Goal: Information Seeking & Learning: Learn about a topic

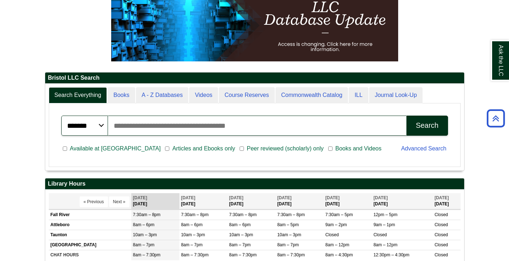
click at [231, 121] on input "Search articles, books, journals & more" at bounding box center [257, 126] width 299 height 20
type input "*"
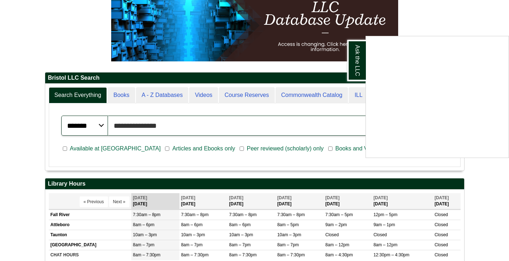
type input "**********"
click at [427, 125] on button "Search" at bounding box center [426, 126] width 41 height 20
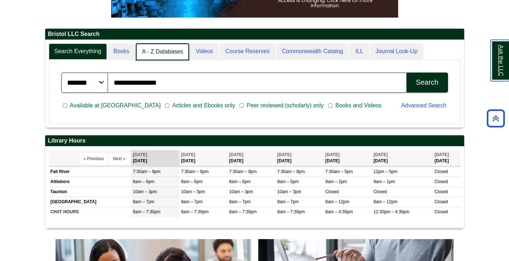
scroll to position [4, 4]
click at [175, 51] on link "A - Z Databases" at bounding box center [162, 51] width 53 height 17
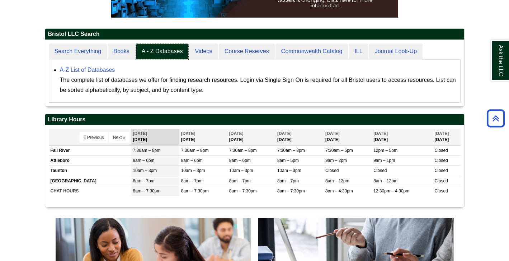
scroll to position [66, 419]
click at [93, 69] on link "A-Z List of Databases" at bounding box center [87, 70] width 55 height 6
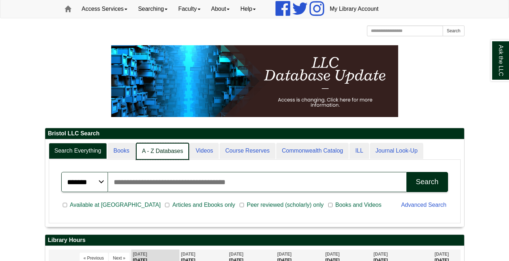
scroll to position [87, 419]
click at [167, 150] on link "A - Z Databases" at bounding box center [162, 151] width 53 height 17
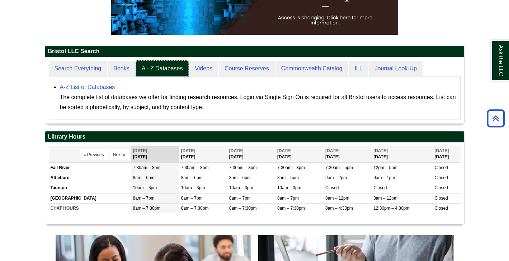
scroll to position [138, 0]
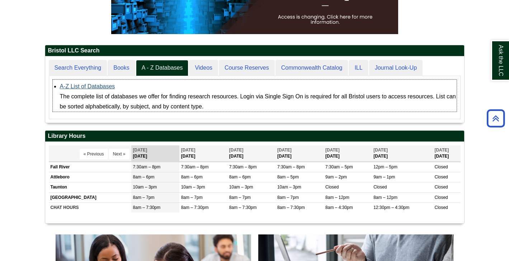
click at [100, 84] on link "A-Z List of Databases" at bounding box center [87, 86] width 55 height 6
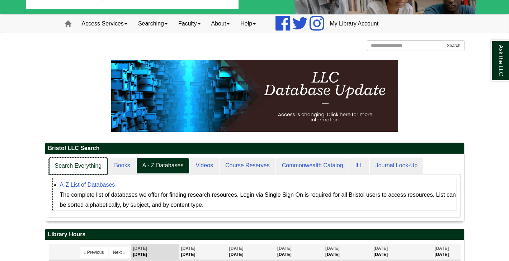
scroll to position [67, 419]
click at [84, 173] on link "Search Everything" at bounding box center [78, 165] width 59 height 17
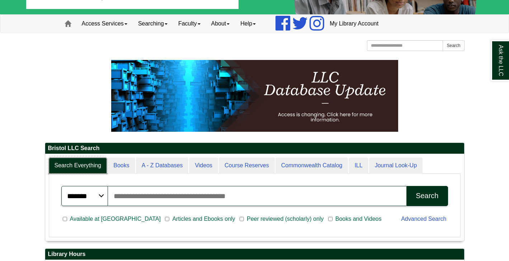
scroll to position [86, 419]
click at [142, 202] on input "Search articles, books, journals & more" at bounding box center [257, 196] width 299 height 20
click at [151, 185] on div "******* ***** ****** Search articles, books, journals & more Search" at bounding box center [254, 196] width 395 height 29
type input "**********"
click at [427, 195] on button "Search" at bounding box center [426, 196] width 41 height 20
